Goal: Task Accomplishment & Management: Manage account settings

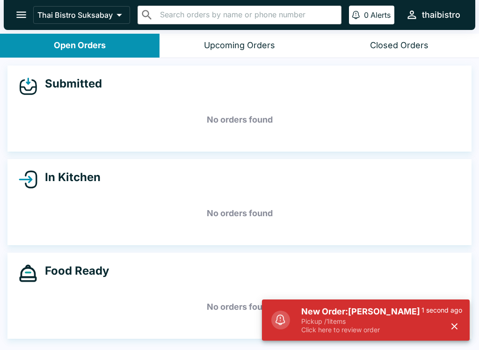
click at [364, 316] on h5 "New Order: [PERSON_NAME]" at bounding box center [361, 311] width 120 height 11
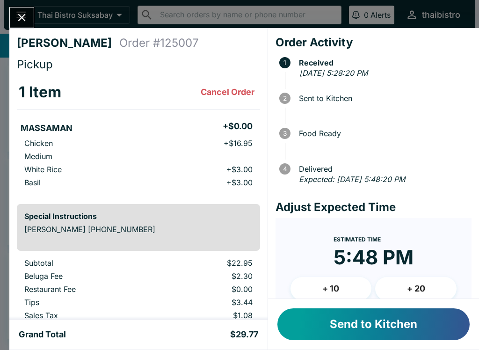
click at [408, 336] on button "Send to Kitchen" at bounding box center [373, 324] width 192 height 32
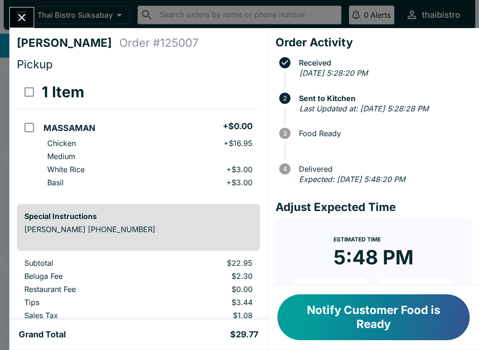
click at [15, 16] on icon "Close" at bounding box center [21, 17] width 13 height 13
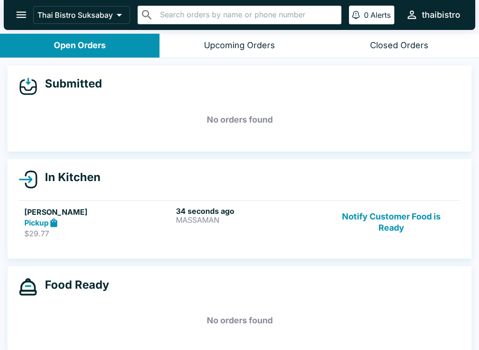
click at [352, 227] on button "Notify Customer Food is Ready" at bounding box center [391, 222] width 127 height 32
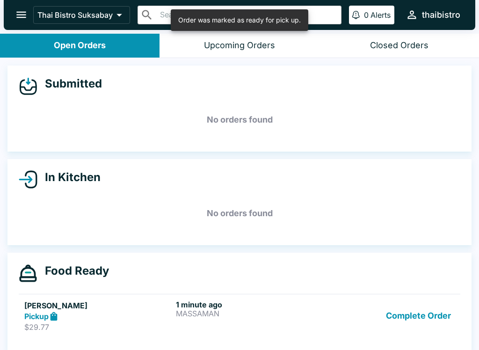
click at [240, 310] on p "MASSAMAN" at bounding box center [250, 313] width 148 height 8
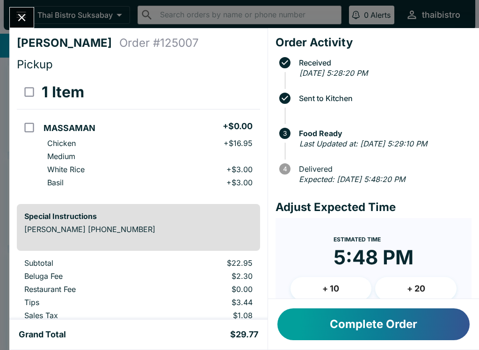
click at [25, 3] on div "[PERSON_NAME] Order # 125007 Pickup 1 Item MASSAMAN + $0.00 Chicken + $16.95 Me…" at bounding box center [239, 175] width 479 height 350
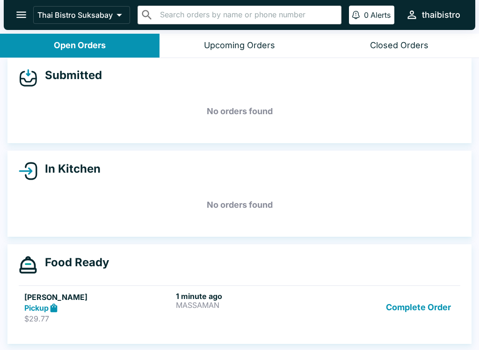
scroll to position [8, 0]
click at [247, 301] on p "MASSAMAN" at bounding box center [250, 304] width 148 height 8
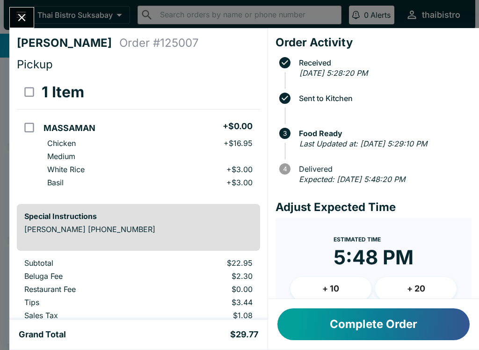
click at [20, 26] on button "Close" at bounding box center [22, 17] width 24 height 20
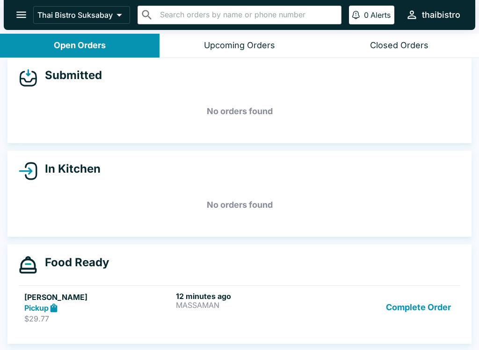
click at [415, 310] on button "Complete Order" at bounding box center [418, 307] width 72 height 32
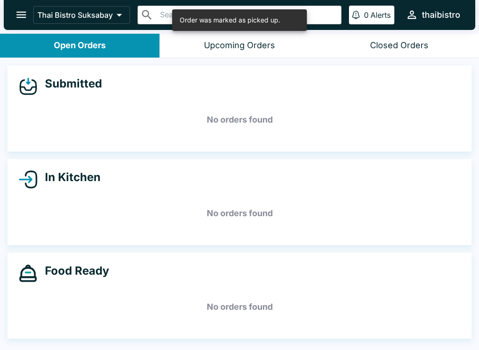
click at [82, 36] on button "Open Orders" at bounding box center [79, 46] width 159 height 24
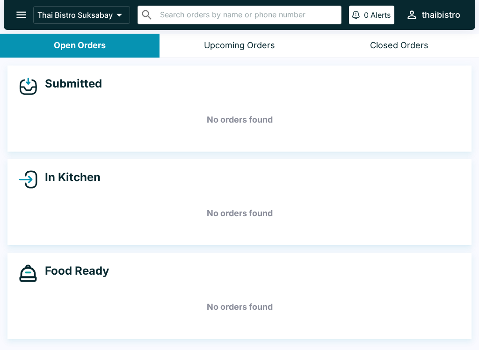
click at [209, 39] on button "Upcoming Orders" at bounding box center [238, 46] width 159 height 24
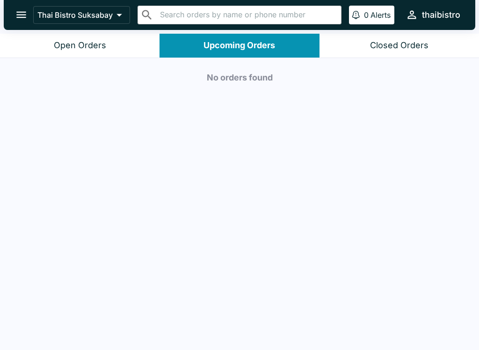
click at [64, 45] on div "Open Orders" at bounding box center [80, 45] width 52 height 11
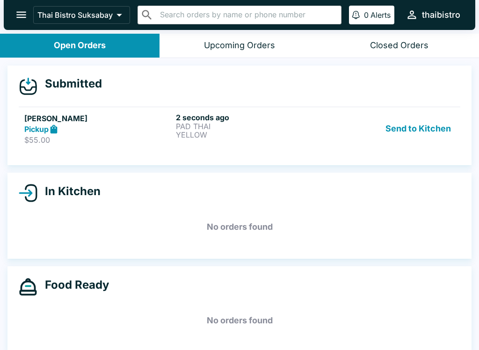
click at [230, 131] on p "YELLOW" at bounding box center [250, 134] width 148 height 8
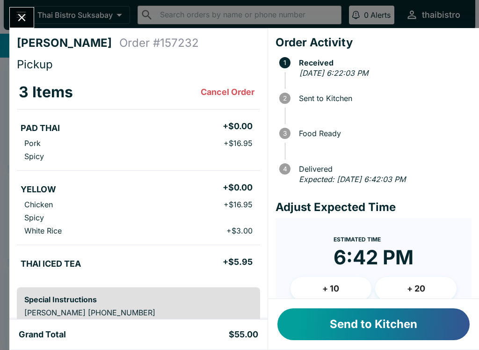
click at [364, 329] on button "Send to Kitchen" at bounding box center [373, 324] width 192 height 32
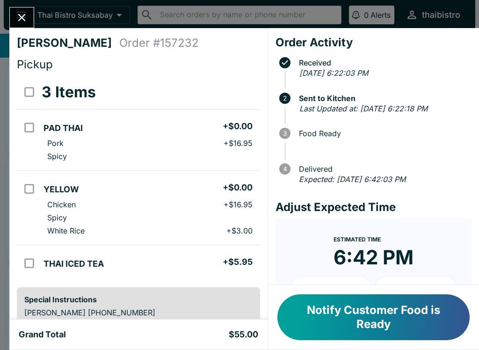
click at [30, 22] on button "Close" at bounding box center [22, 17] width 24 height 20
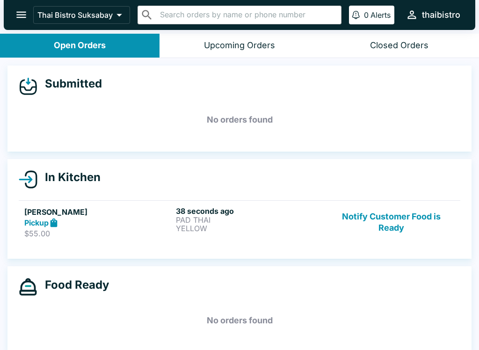
click at [293, 222] on p "PAD THAI" at bounding box center [250, 219] width 148 height 8
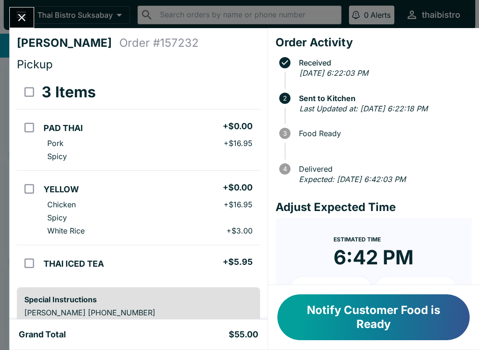
click at [18, 14] on icon "Close" at bounding box center [21, 17] width 7 height 7
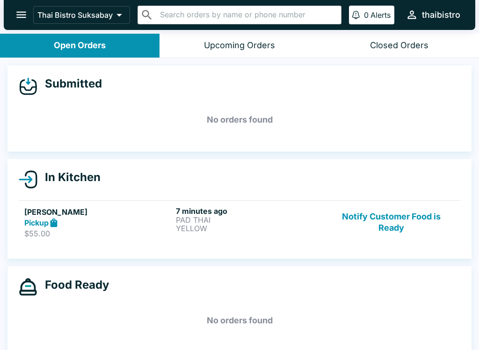
click at [429, 208] on button "Notify Customer Food is Ready" at bounding box center [391, 222] width 127 height 32
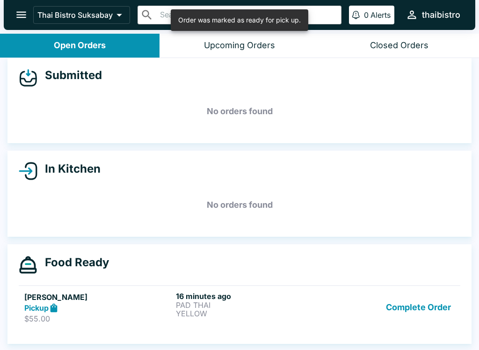
scroll to position [8, 0]
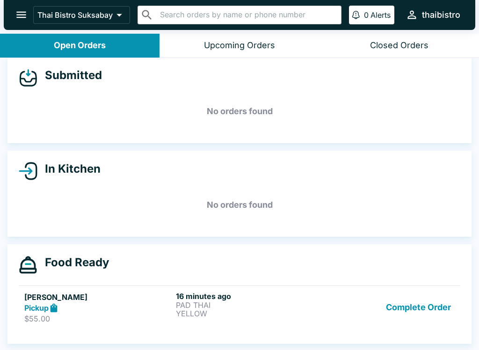
click at [276, 188] on h5 "No orders found" at bounding box center [239, 205] width 441 height 34
click at [410, 308] on button "Complete Order" at bounding box center [418, 307] width 72 height 32
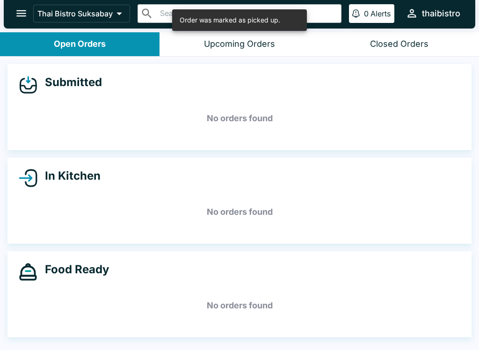
scroll to position [0, 0]
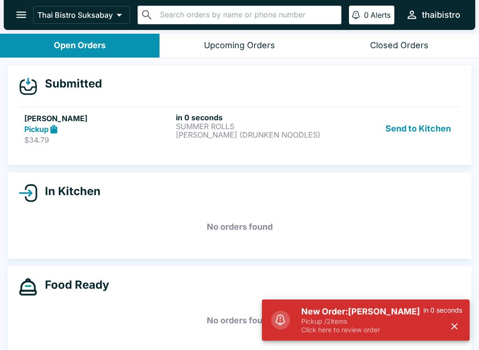
click at [336, 332] on p "Click here to review order" at bounding box center [362, 329] width 122 height 8
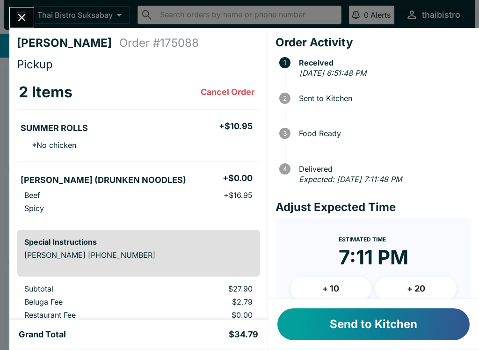
click at [428, 316] on button "Send to Kitchen" at bounding box center [373, 324] width 192 height 32
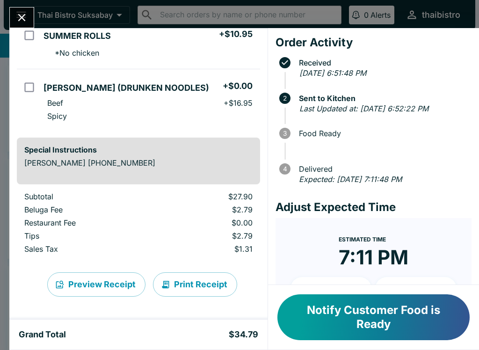
scroll to position [92, 0]
click at [20, 17] on icon "Close" at bounding box center [21, 17] width 13 height 13
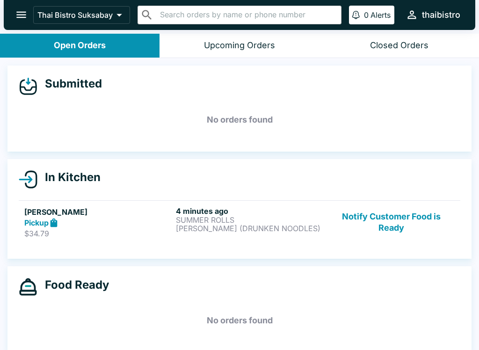
click at [391, 219] on button "Notify Customer Food is Ready" at bounding box center [391, 222] width 127 height 32
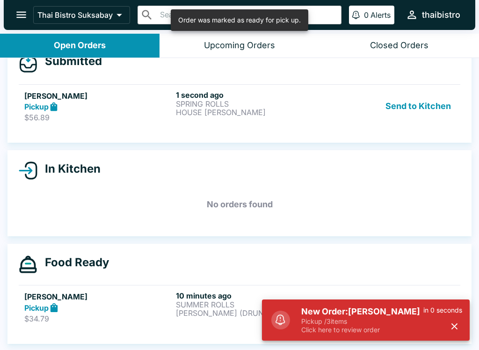
click at [387, 317] on p "Pickup / 3 items" at bounding box center [362, 321] width 122 height 8
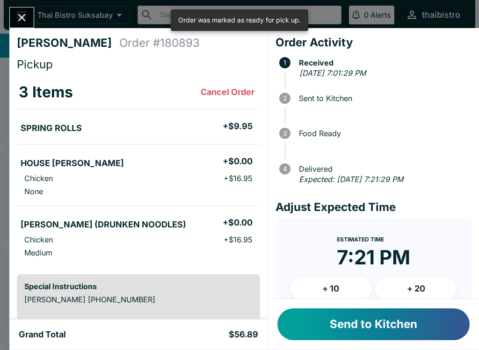
click at [392, 310] on button "Send to Kitchen" at bounding box center [373, 324] width 192 height 32
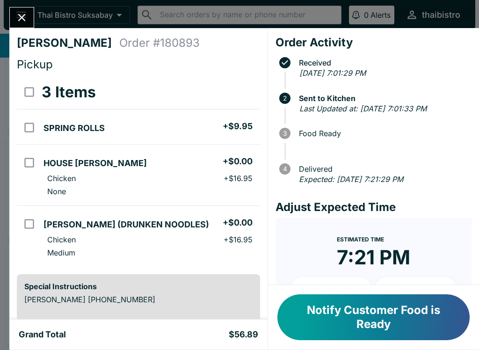
click at [42, 12] on div "Mya Davis Order # 180893 Pickup 3 Items SPRING ROLLS + $9.95 HOUSE FRIED RICE +…" at bounding box center [239, 175] width 479 height 350
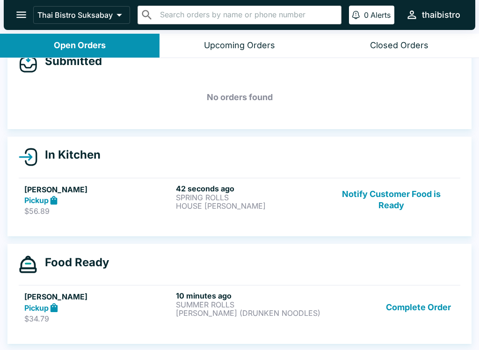
click at [127, 305] on div "Pickup" at bounding box center [98, 307] width 148 height 11
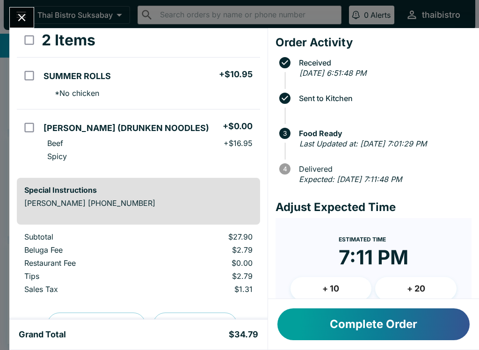
scroll to position [57, 0]
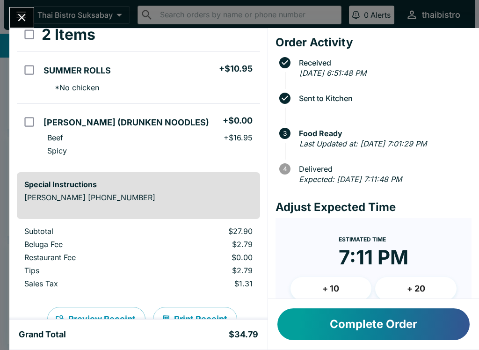
click at [398, 336] on button "Complete Order" at bounding box center [373, 324] width 192 height 32
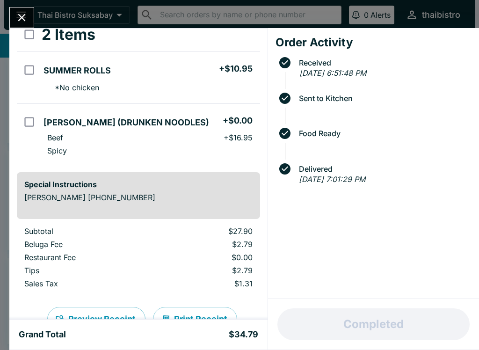
scroll to position [8, 0]
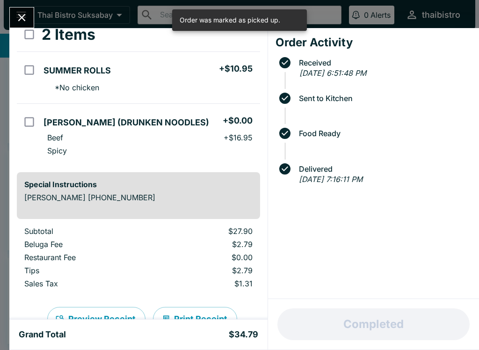
click at [25, 19] on icon "Close" at bounding box center [21, 17] width 13 height 13
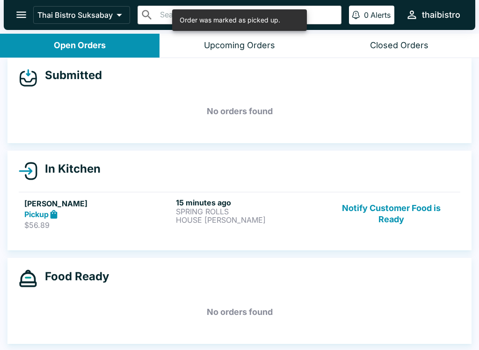
click at [392, 201] on button "Notify Customer Food is Ready" at bounding box center [391, 214] width 127 height 32
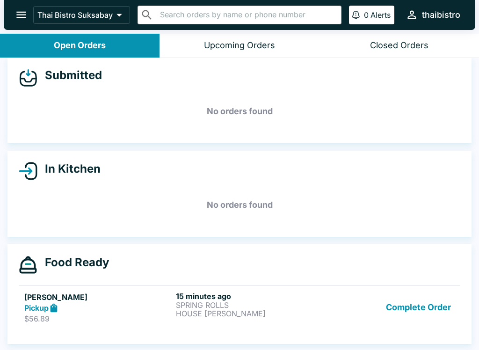
click at [435, 309] on button "Complete Order" at bounding box center [418, 307] width 72 height 32
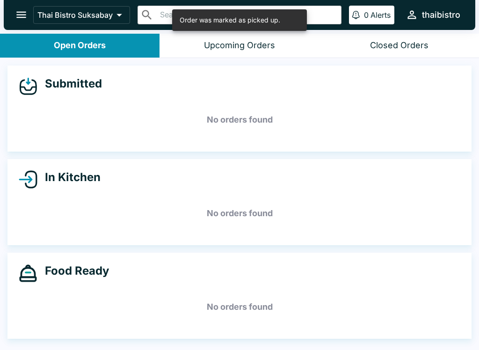
click at [263, 54] on button "Upcoming Orders" at bounding box center [238, 46] width 159 height 24
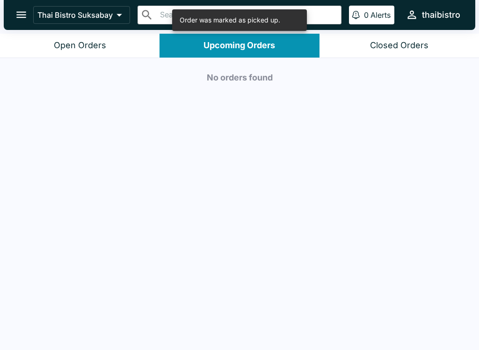
click at [406, 54] on button "Closed Orders" at bounding box center [398, 46] width 159 height 24
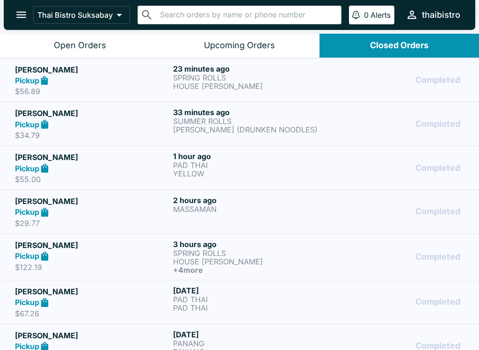
click at [148, 89] on p "$56.89" at bounding box center [92, 90] width 154 height 9
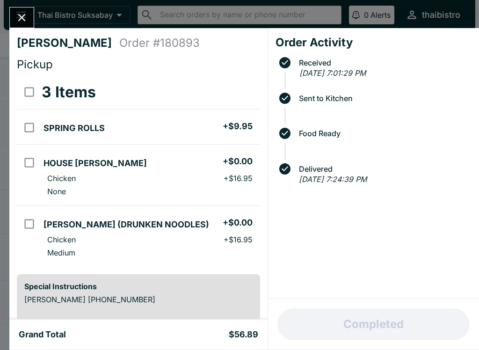
click at [33, 15] on button "Close" at bounding box center [22, 17] width 24 height 20
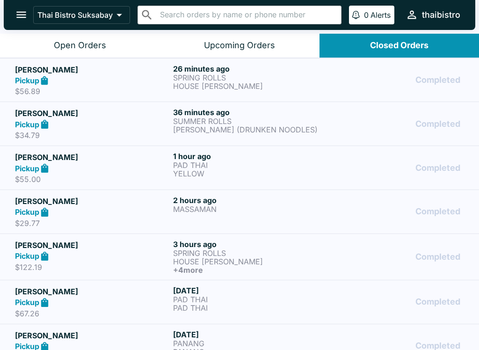
click at [122, 43] on button "Open Orders" at bounding box center [79, 46] width 159 height 24
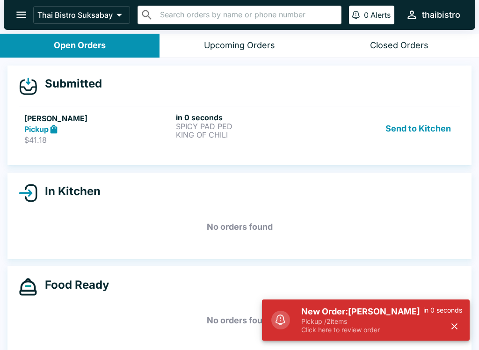
click at [299, 326] on div "New Order: Elaine qu Pickup / 2 items Click here to review order in 0 seconds" at bounding box center [381, 320] width 168 height 36
click at [387, 318] on p "Pickup / 2 items" at bounding box center [362, 321] width 122 height 8
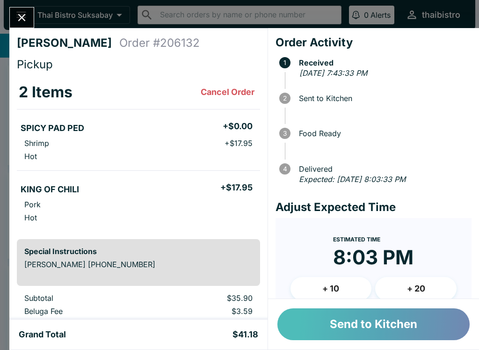
click at [389, 323] on button "Send to Kitchen" at bounding box center [373, 324] width 192 height 32
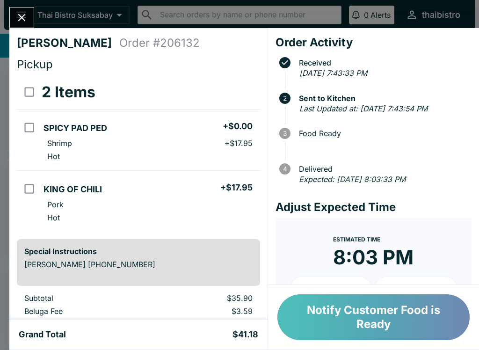
click at [371, 312] on button "Notify Customer Food is Ready" at bounding box center [373, 317] width 192 height 46
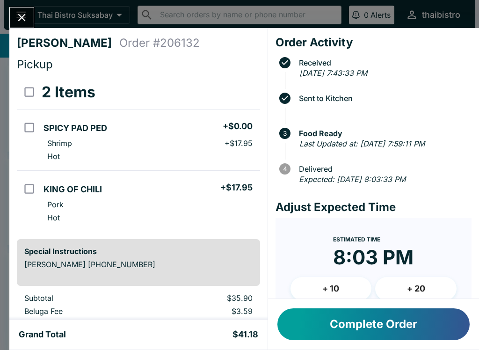
click at [22, 19] on icon "Close" at bounding box center [21, 17] width 13 height 13
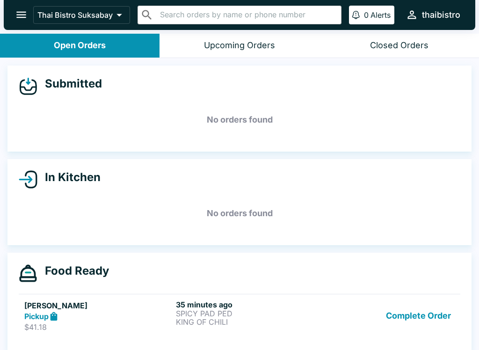
click at [407, 323] on button "Complete Order" at bounding box center [418, 316] width 72 height 32
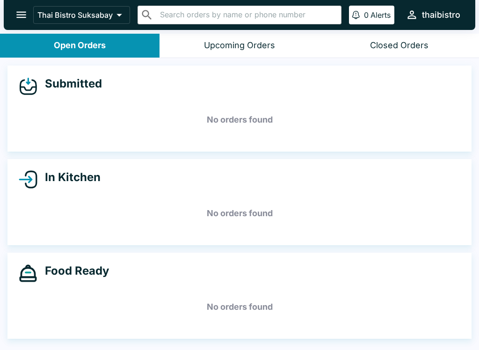
scroll to position [1, 0]
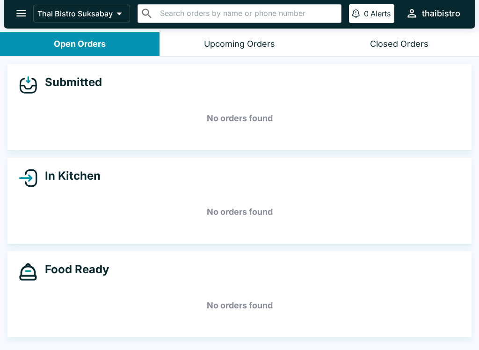
click at [18, 3] on button "open drawer" at bounding box center [21, 13] width 24 height 24
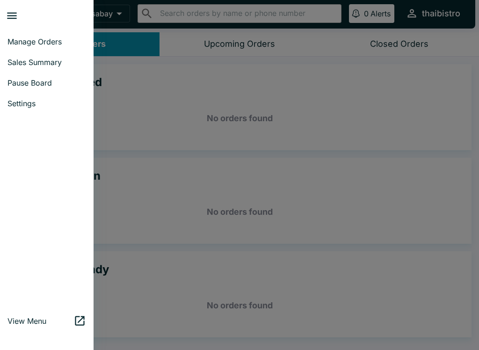
click at [18, 59] on span "Sales Summary" at bounding box center [46, 61] width 79 height 9
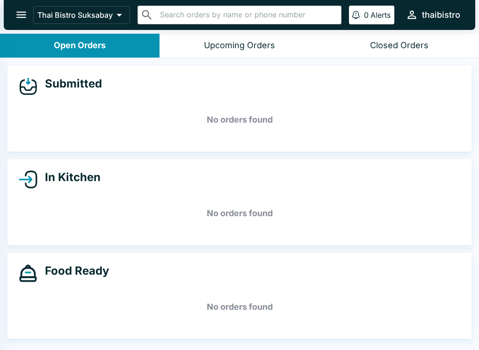
select select "03:00"
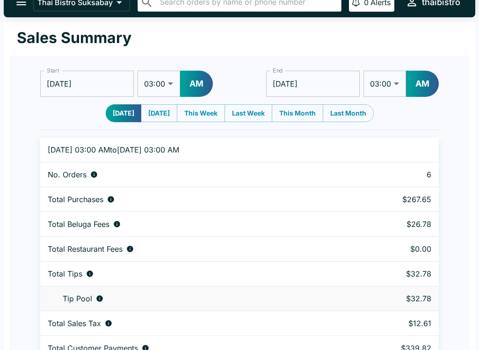
scroll to position [29, 0]
